Goal: Task Accomplishment & Management: Use online tool/utility

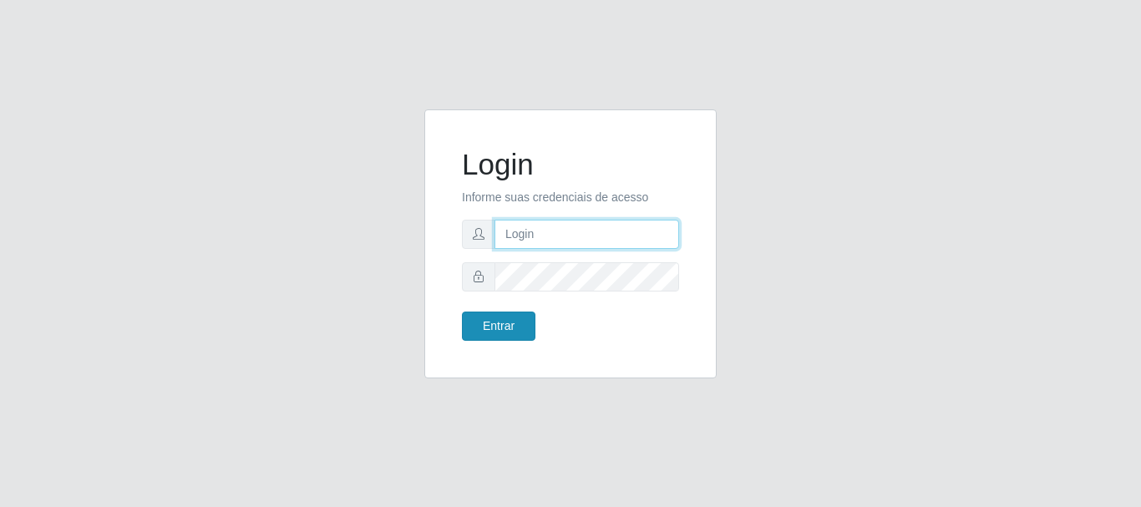
type input "caio@B1"
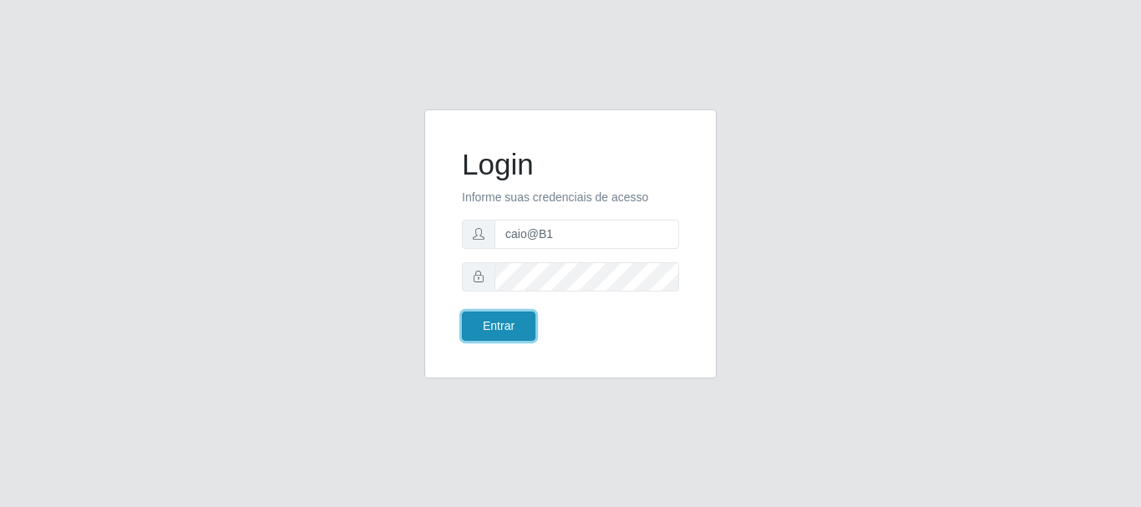
click at [506, 323] on button "Entrar" at bounding box center [499, 326] width 74 height 29
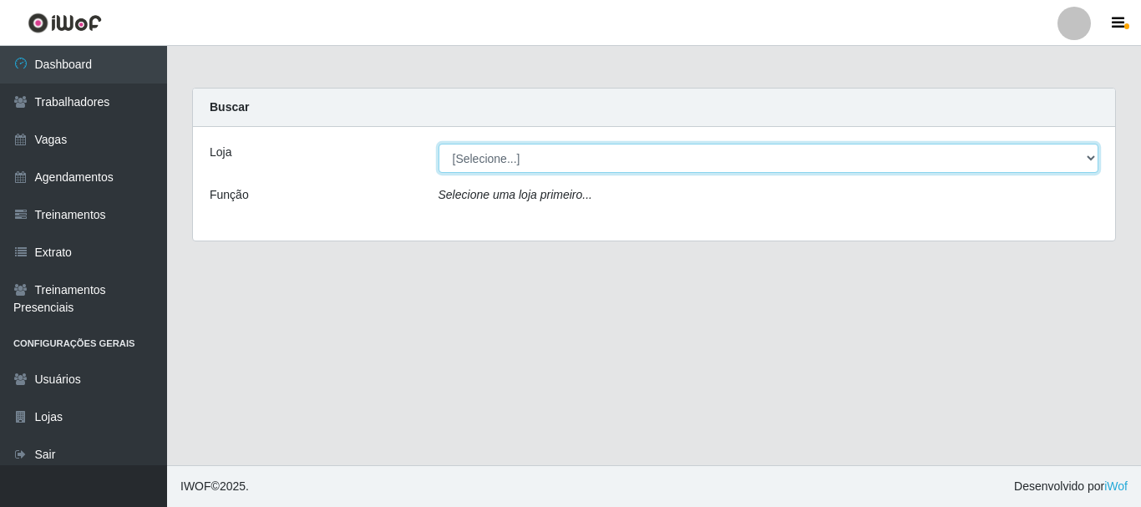
click at [1094, 159] on select "[Selecione...] Bemais Supermercados - B1 [GEOGRAPHIC_DATA]" at bounding box center [769, 158] width 661 height 29
select select "403"
click at [439, 144] on select "[Selecione...] Bemais Supermercados - B1 [GEOGRAPHIC_DATA]" at bounding box center [769, 158] width 661 height 29
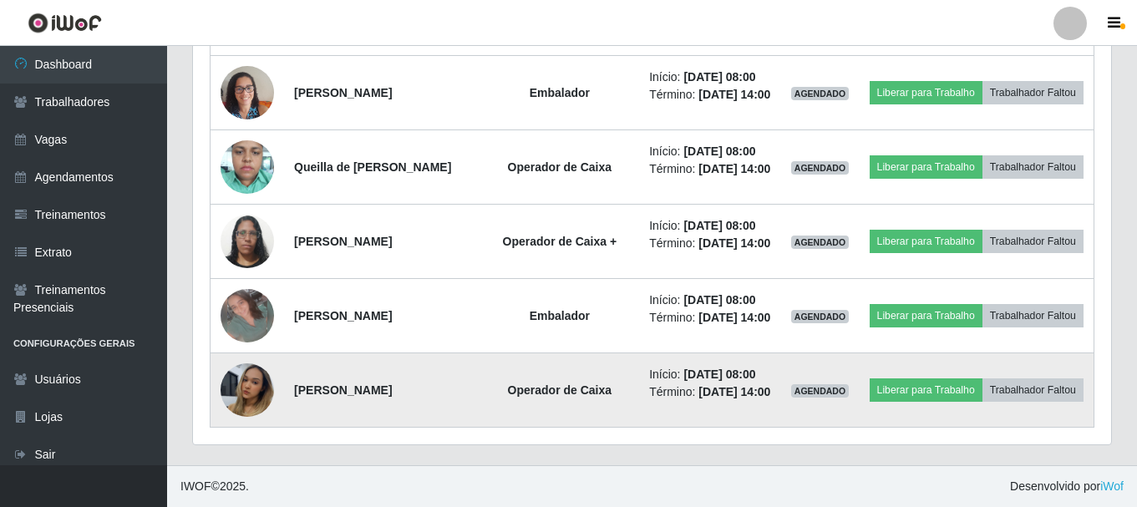
scroll to position [1086, 0]
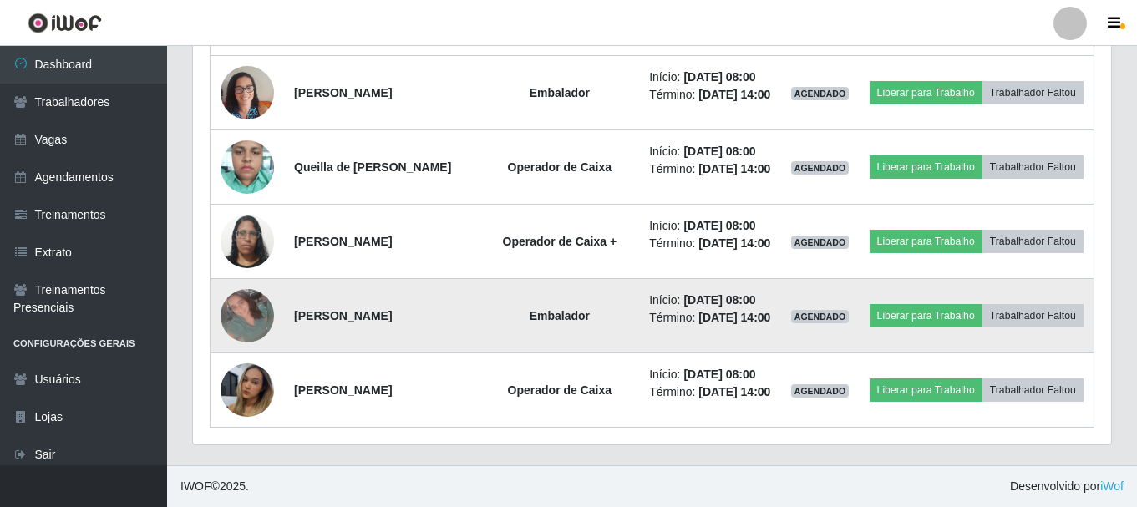
click at [251, 308] on img at bounding box center [247, 315] width 53 height 53
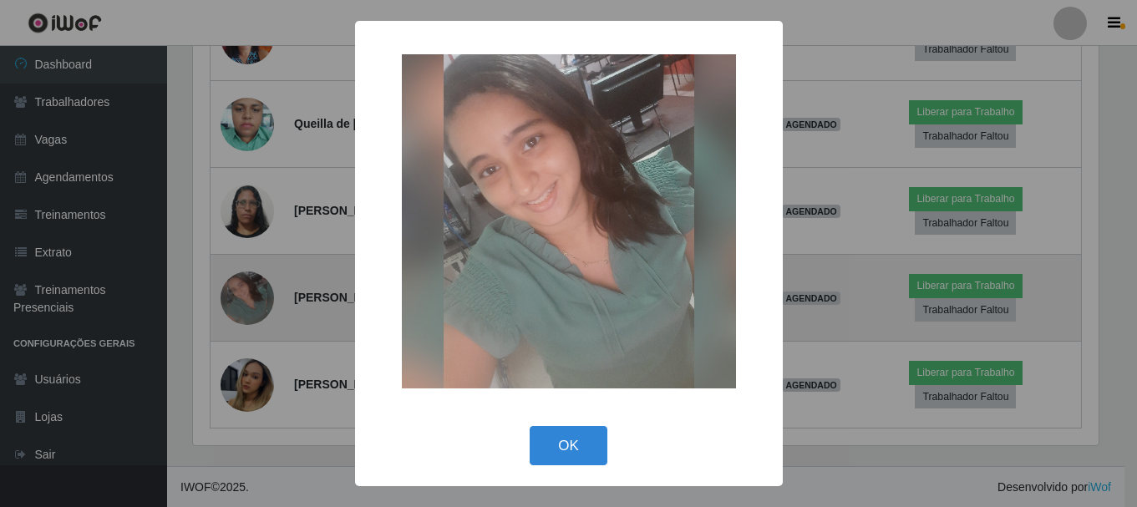
scroll to position [347, 910]
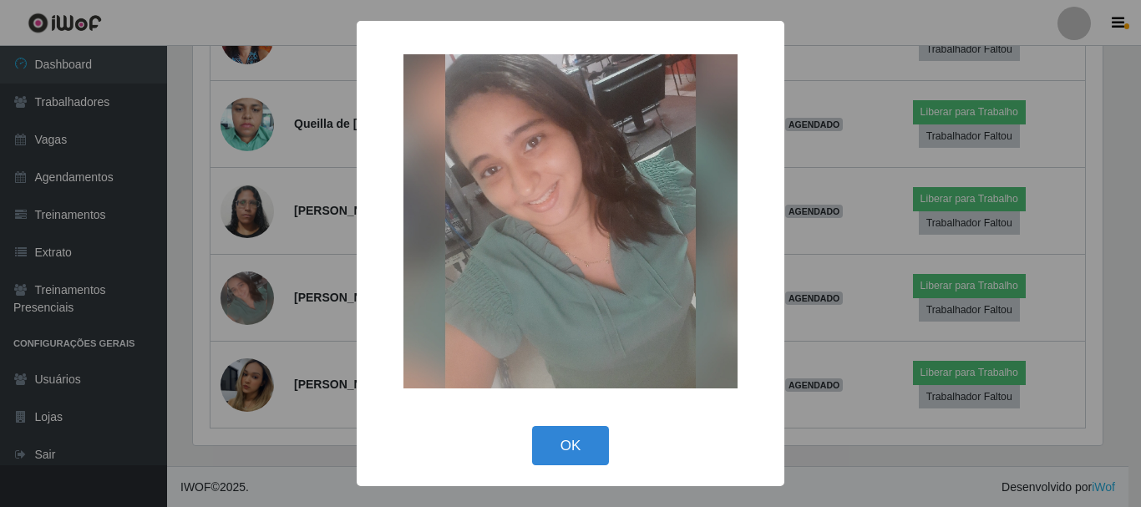
click at [327, 348] on div "× OK Cancel" at bounding box center [570, 253] width 1141 height 507
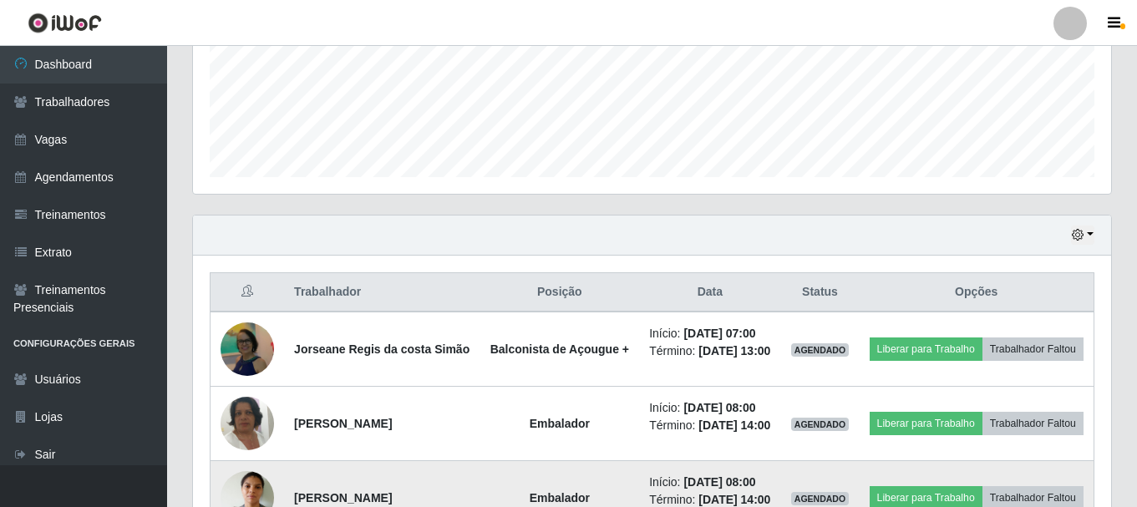
scroll to position [419, 0]
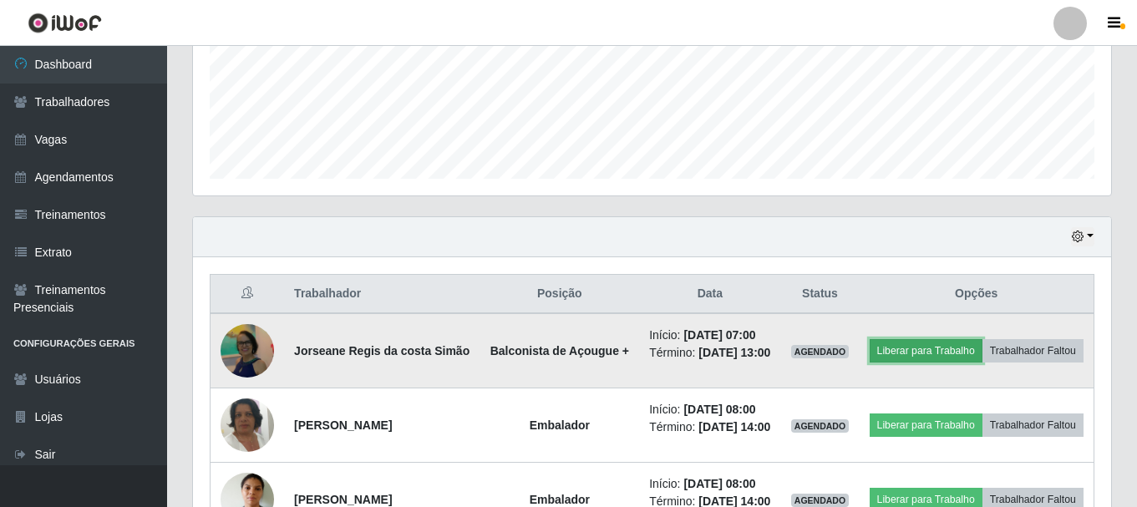
click at [961, 345] on button "Liberar para Trabalho" at bounding box center [926, 350] width 113 height 23
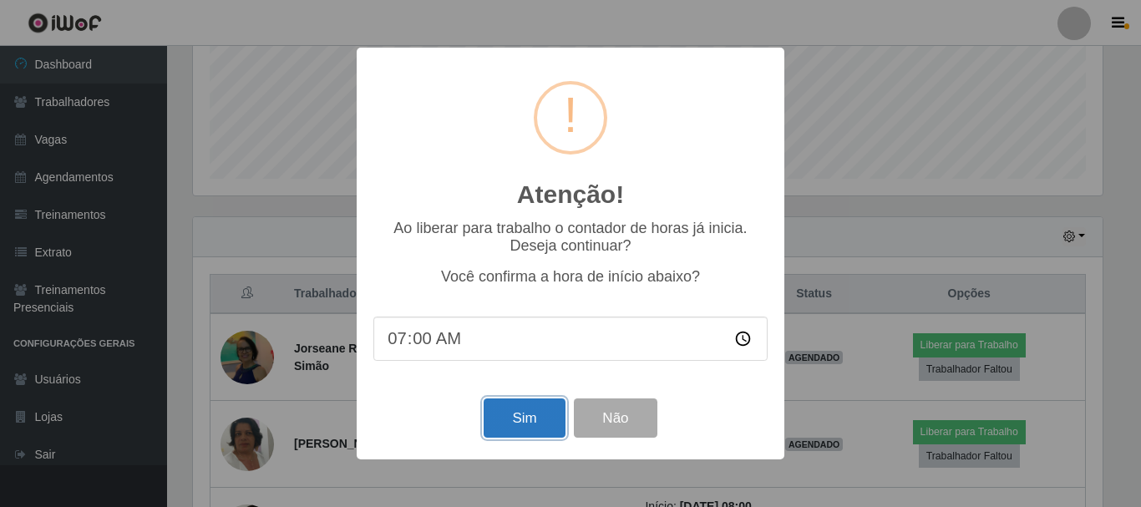
click at [523, 425] on button "Sim" at bounding box center [524, 418] width 81 height 39
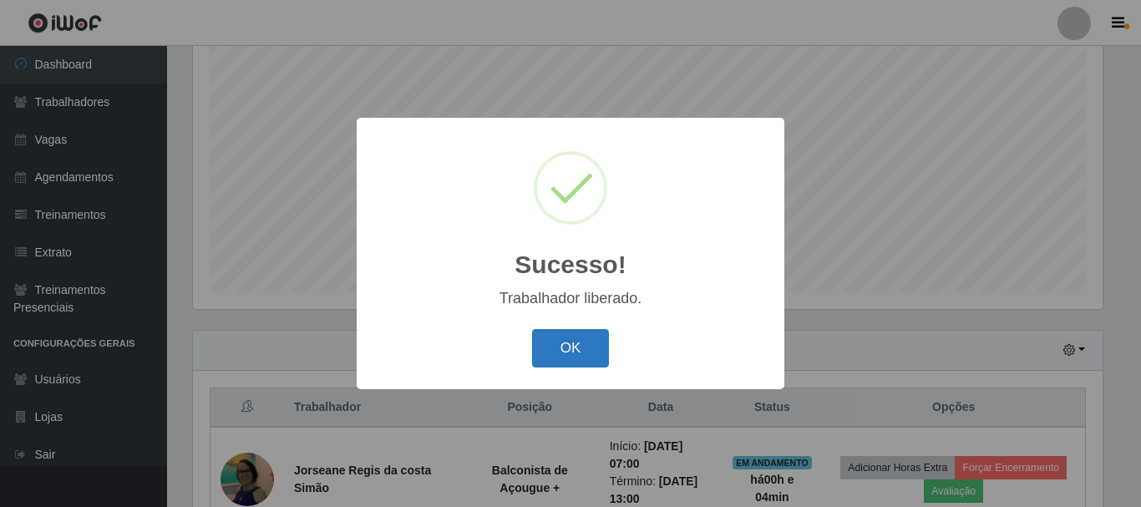
click at [575, 335] on button "OK" at bounding box center [571, 348] width 78 height 39
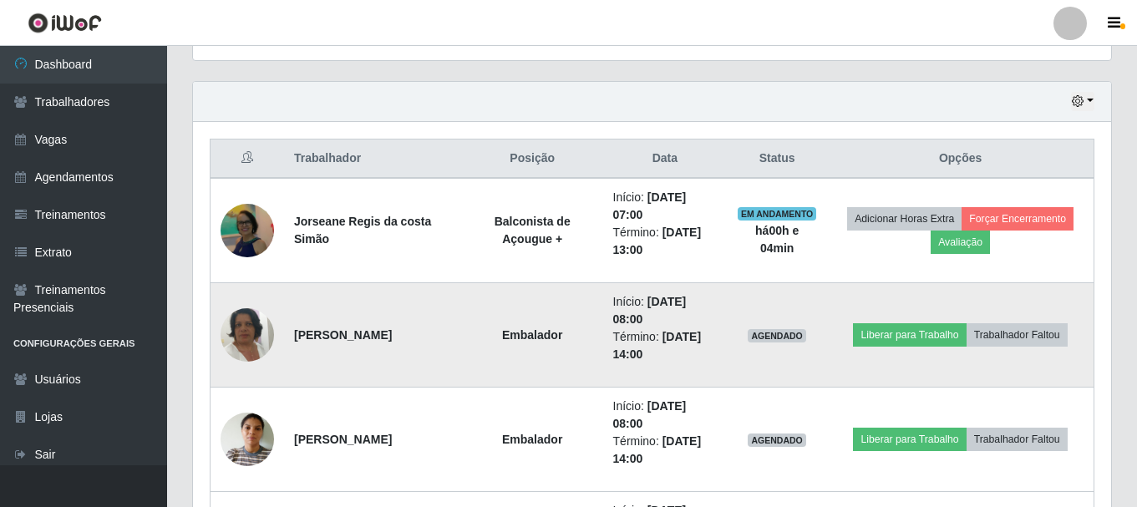
scroll to position [556, 0]
